Goal: Task Accomplishment & Management: Manage account settings

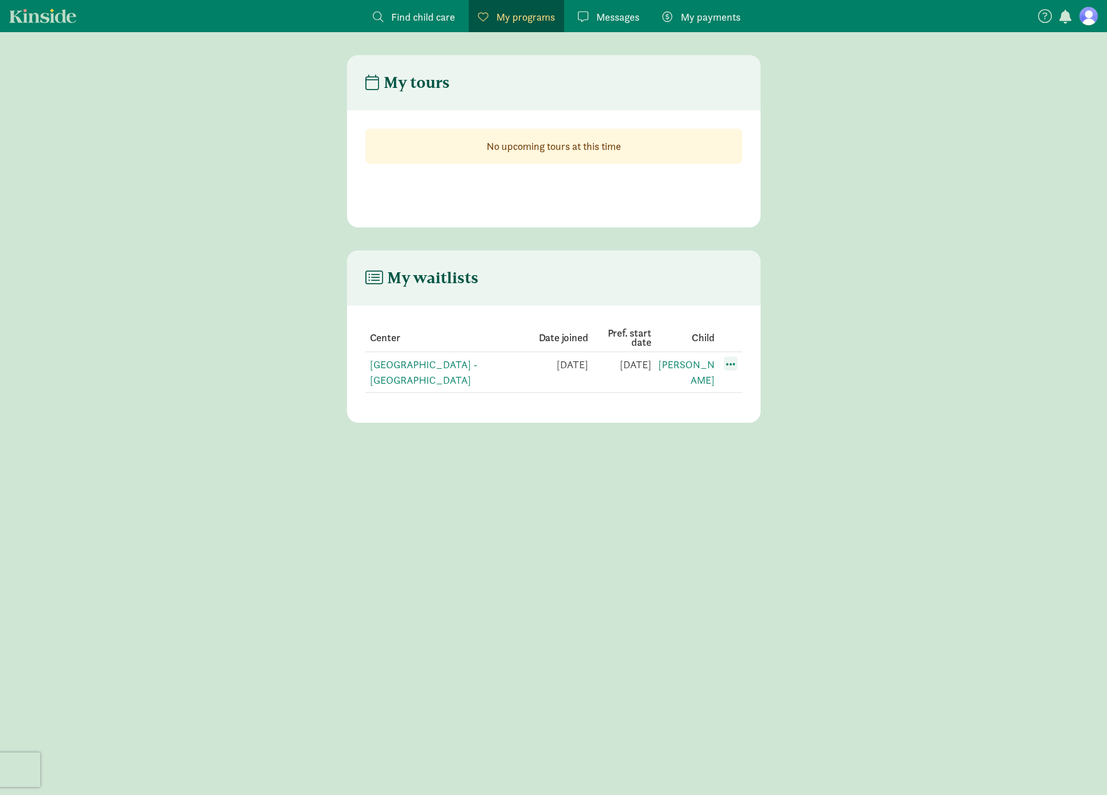
click at [731, 365] on span at bounding box center [731, 364] width 14 height 14
click at [743, 383] on div "Edit preferences" at bounding box center [770, 389] width 103 height 25
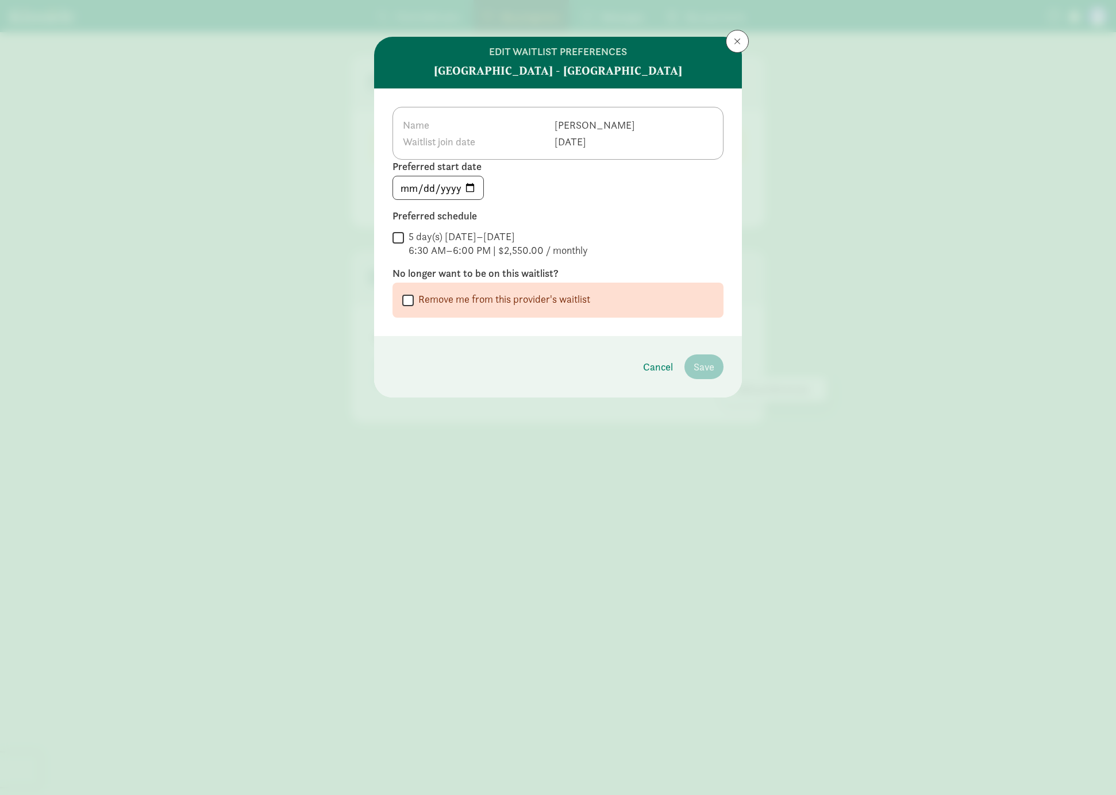
click at [531, 301] on label "Remove me from this provider's waitlist" at bounding box center [502, 299] width 176 height 14
click at [414, 301] on input "Remove me from this provider's waitlist" at bounding box center [407, 300] width 11 height 16
checkbox input "true"
click at [688, 369] on span "Remove me from the waitlist" at bounding box center [651, 367] width 125 height 16
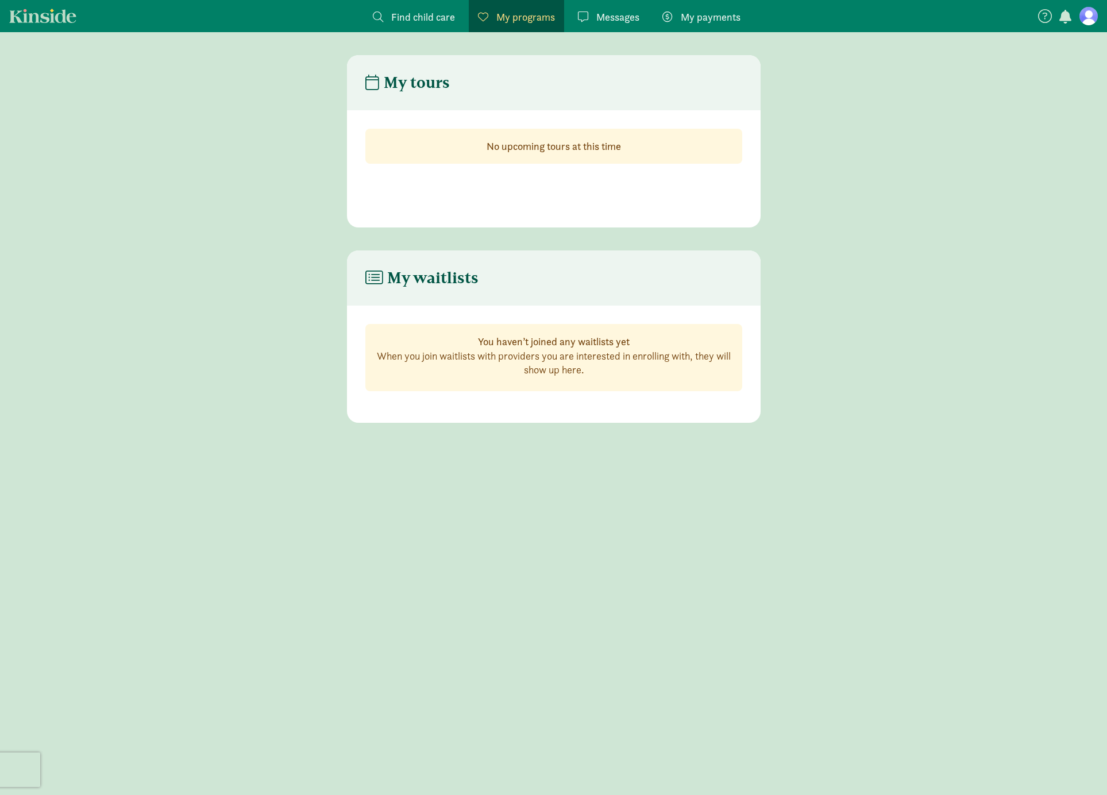
click at [1093, 16] on figure at bounding box center [1088, 16] width 18 height 18
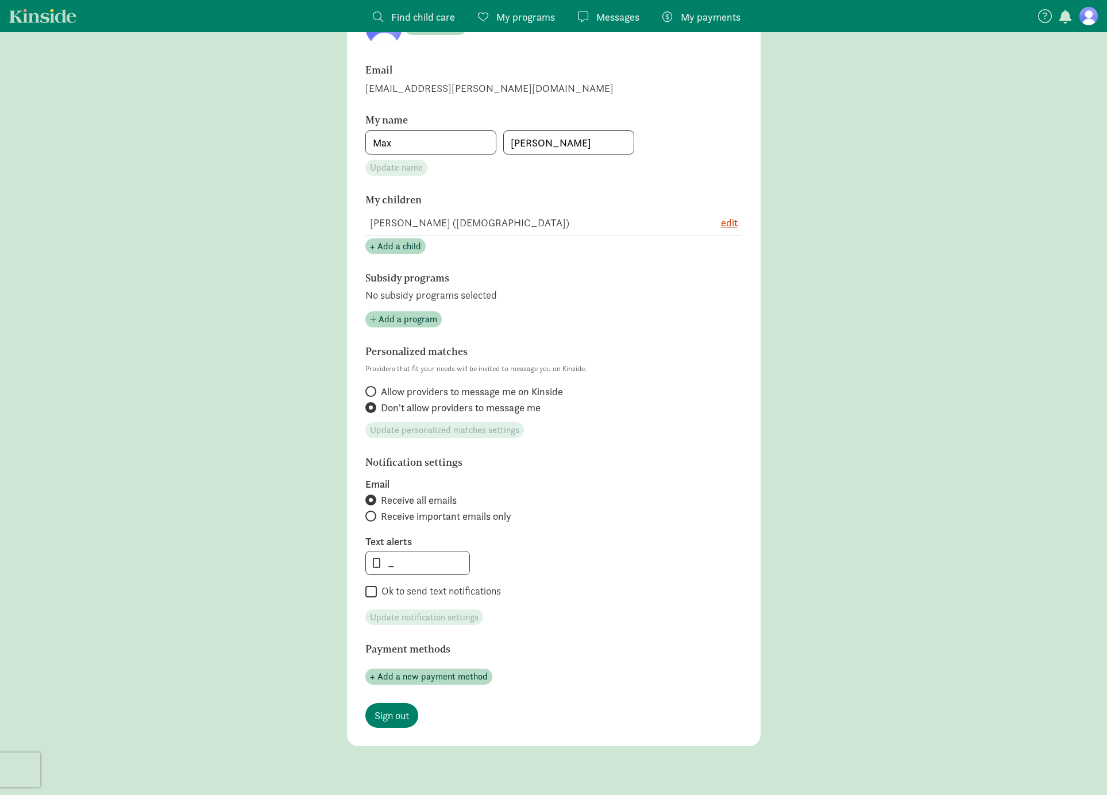
scroll to position [215, 0]
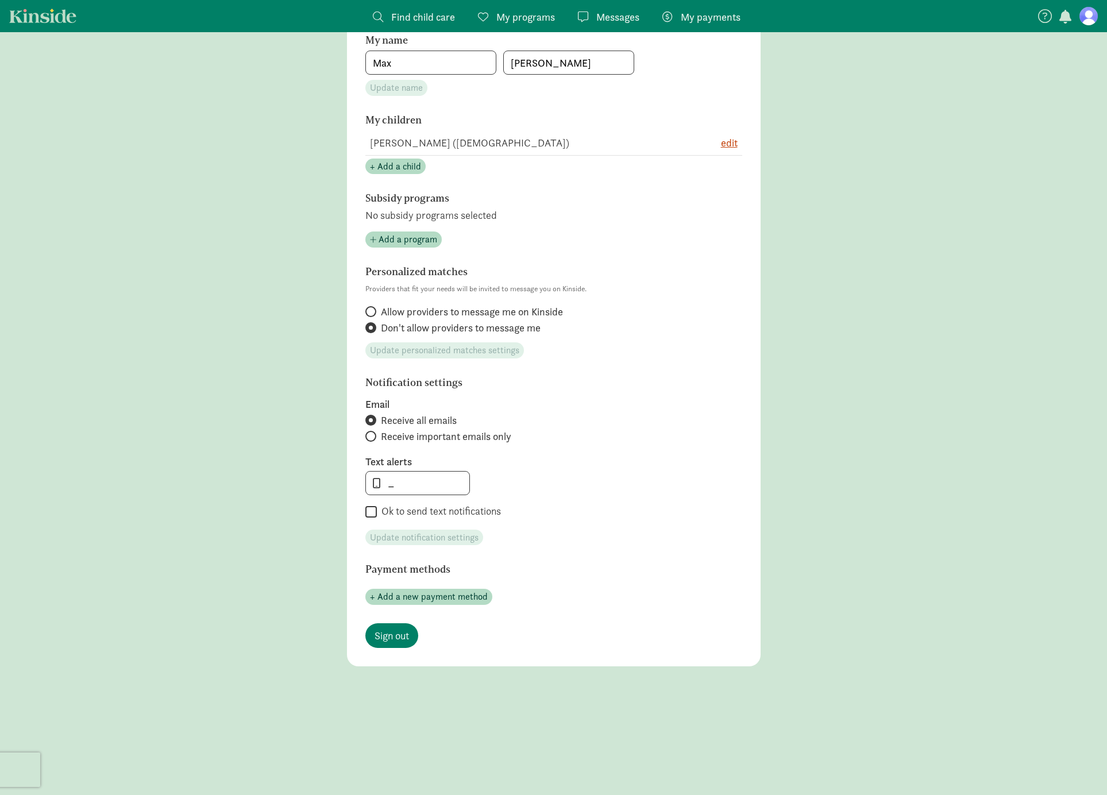
click at [408, 435] on span "Receive important emails only" at bounding box center [446, 437] width 130 height 14
click at [373, 435] on input "Receive important emails only" at bounding box center [368, 436] width 7 height 7
radio input "true"
click at [411, 538] on span "Update notification settings" at bounding box center [424, 538] width 109 height 14
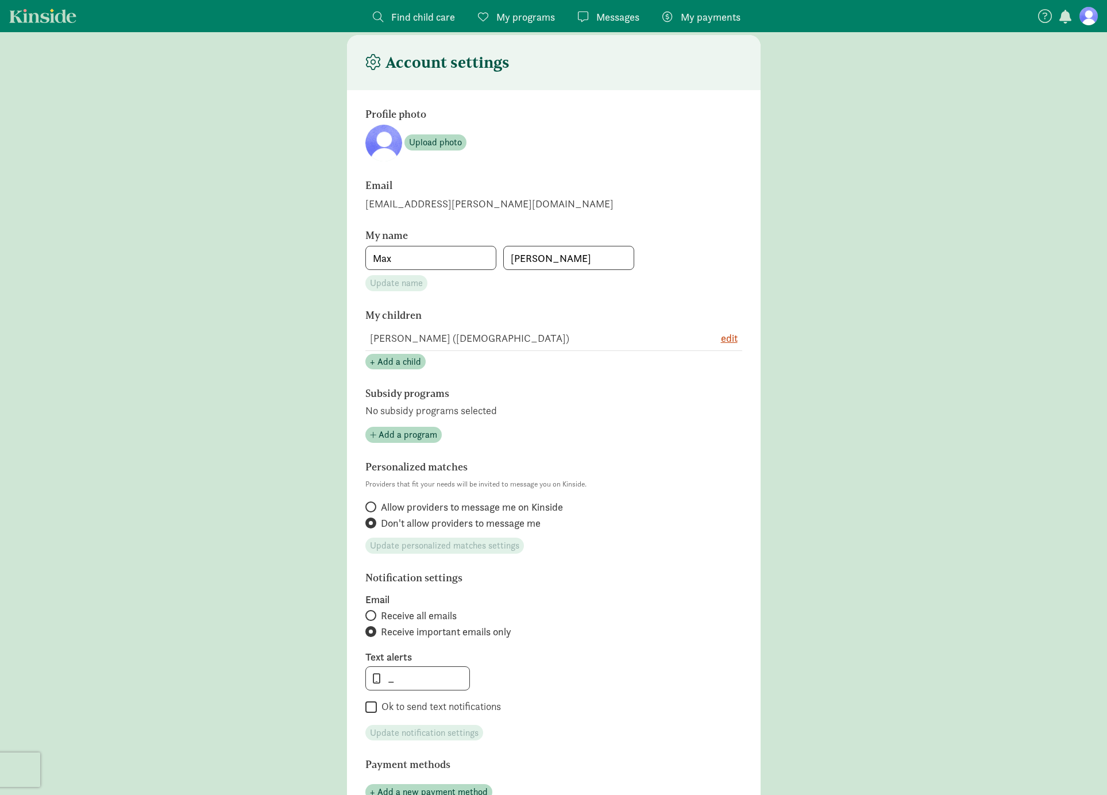
scroll to position [0, 0]
